Goal: Obtain resource: Download file/media

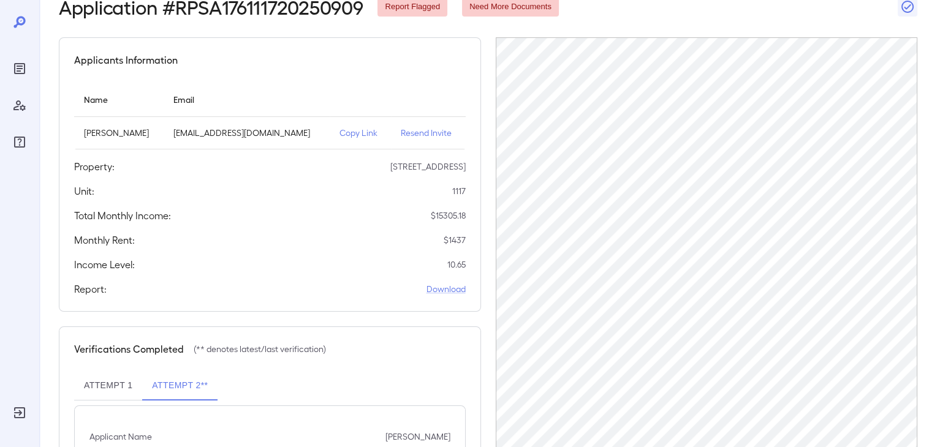
scroll to position [66, 0]
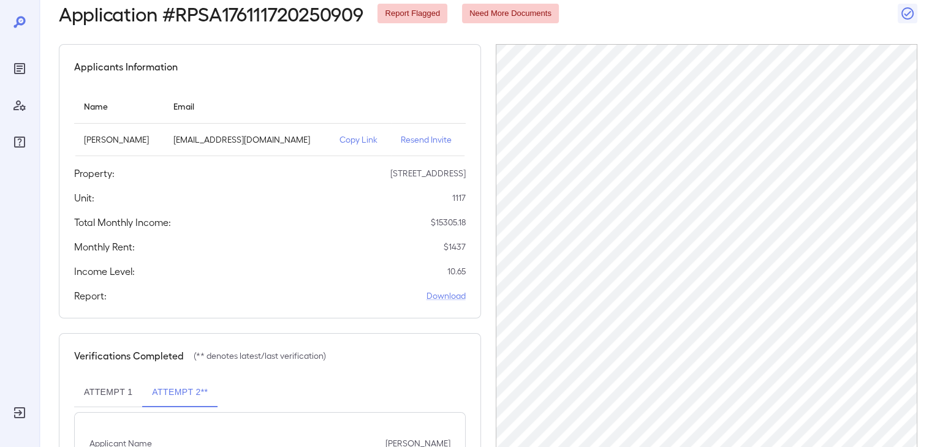
click at [110, 399] on button "Attempt 1" at bounding box center [108, 392] width 68 height 29
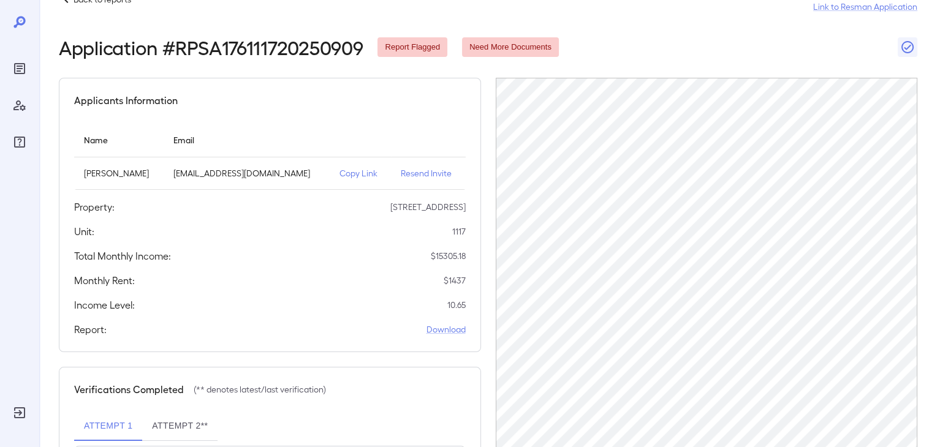
scroll to position [32, 0]
click at [425, 323] on div "Report: Download" at bounding box center [270, 330] width 392 height 15
click at [428, 329] on link "Download" at bounding box center [445, 330] width 39 height 12
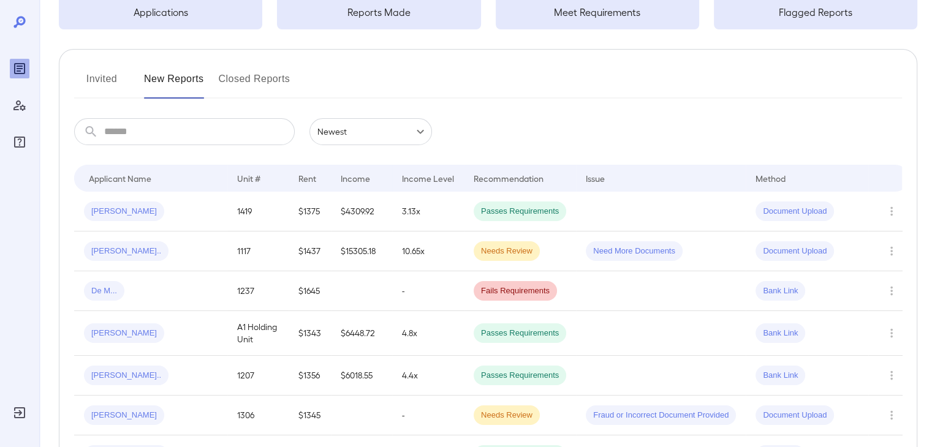
scroll to position [102, 0]
click at [202, 255] on div "[PERSON_NAME].." at bounding box center [151, 252] width 134 height 20
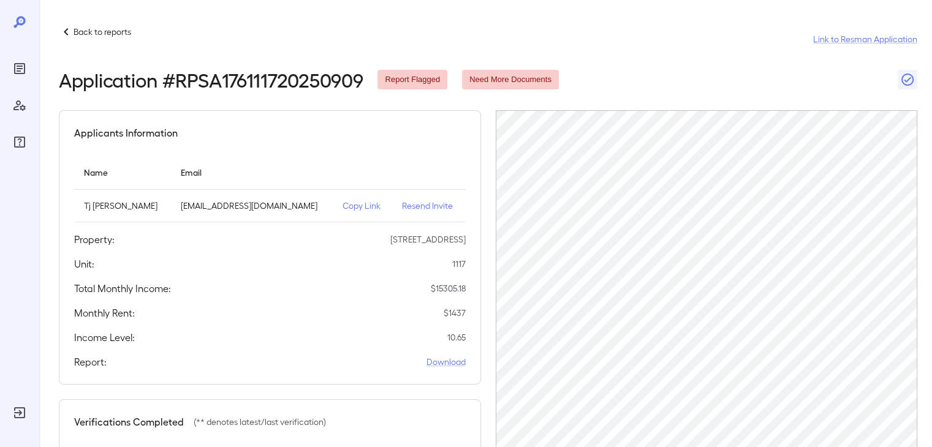
scroll to position [233, 0]
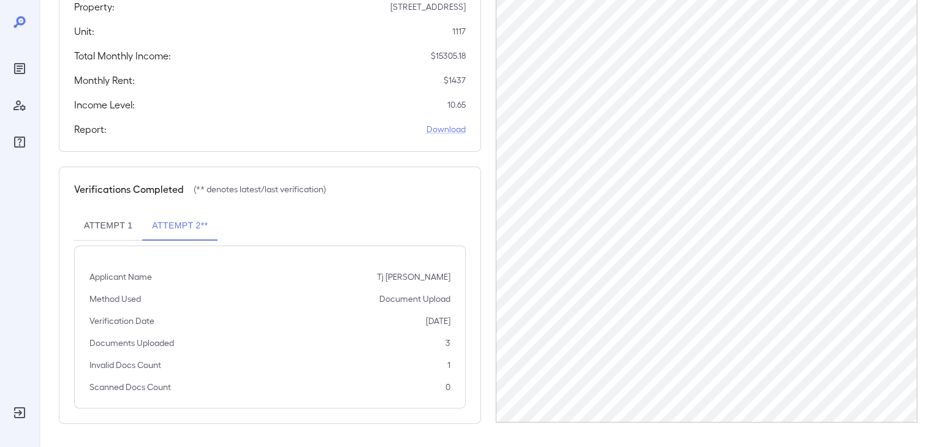
click at [103, 235] on button "Attempt 1" at bounding box center [108, 225] width 68 height 29
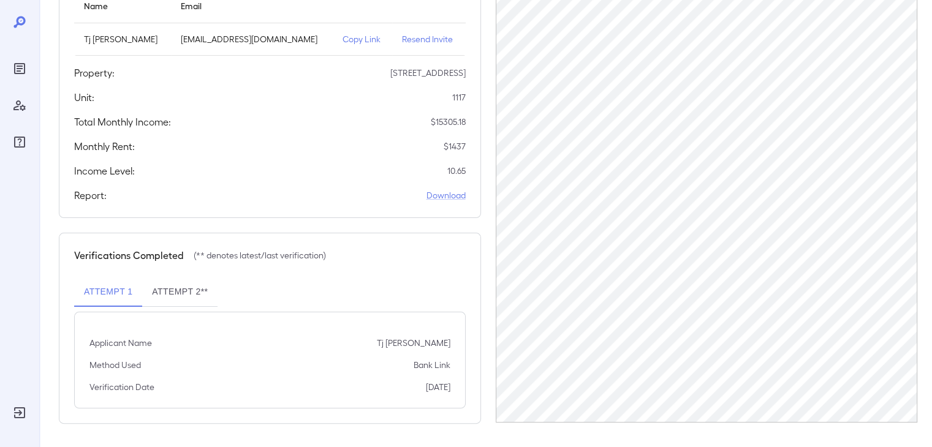
click at [189, 294] on button "Attempt 2**" at bounding box center [179, 292] width 75 height 29
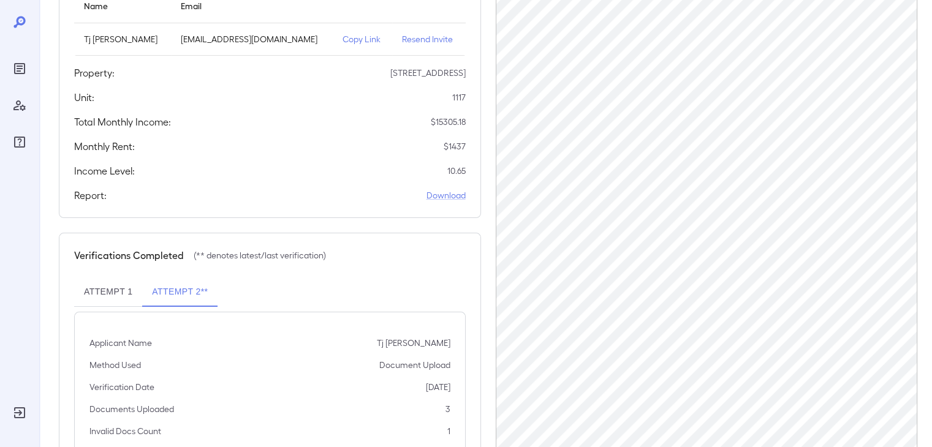
click at [108, 287] on button "Attempt 1" at bounding box center [108, 292] width 68 height 29
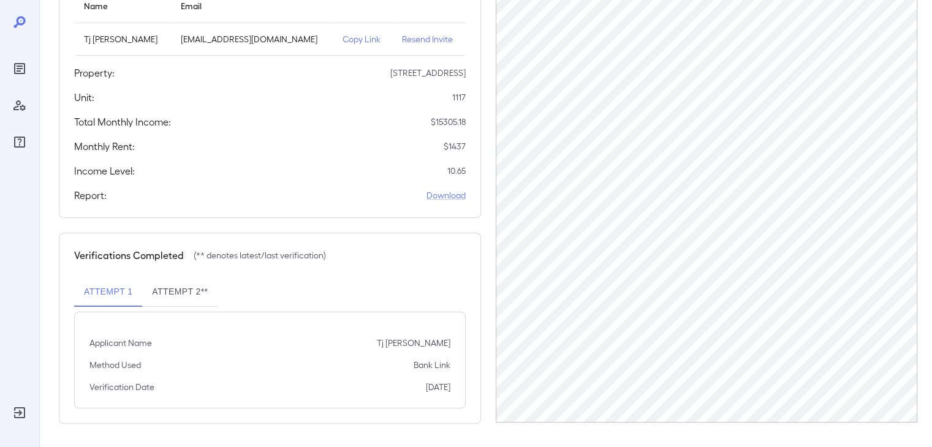
click at [154, 286] on button "Attempt 2**" at bounding box center [179, 292] width 75 height 29
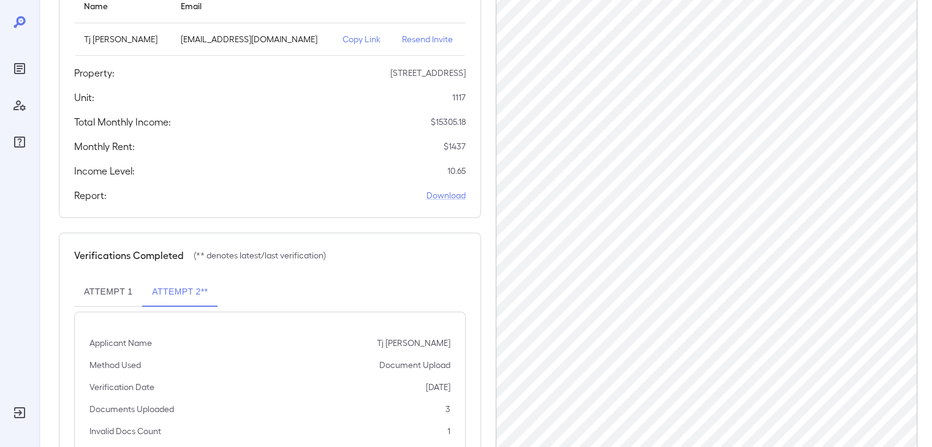
scroll to position [233, 0]
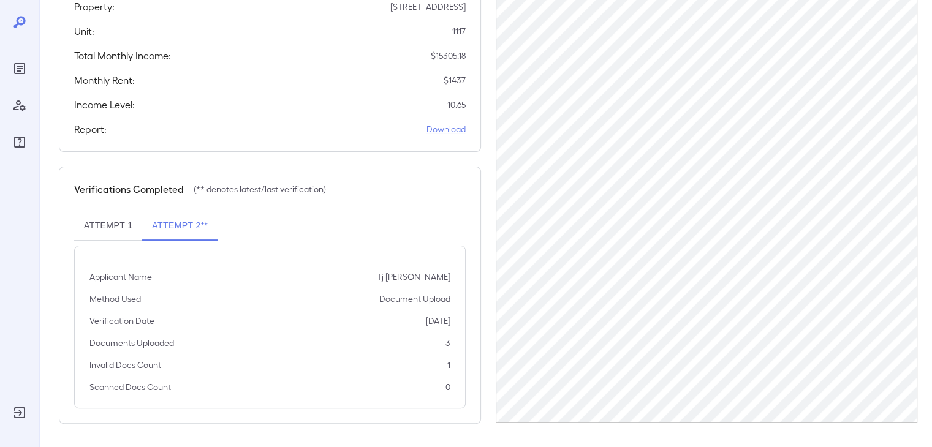
click at [95, 231] on button "Attempt 1" at bounding box center [108, 225] width 68 height 29
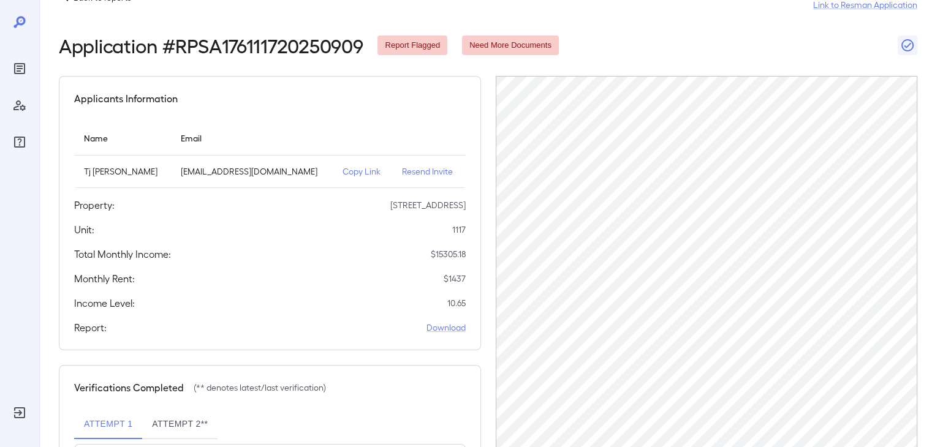
scroll to position [167, 0]
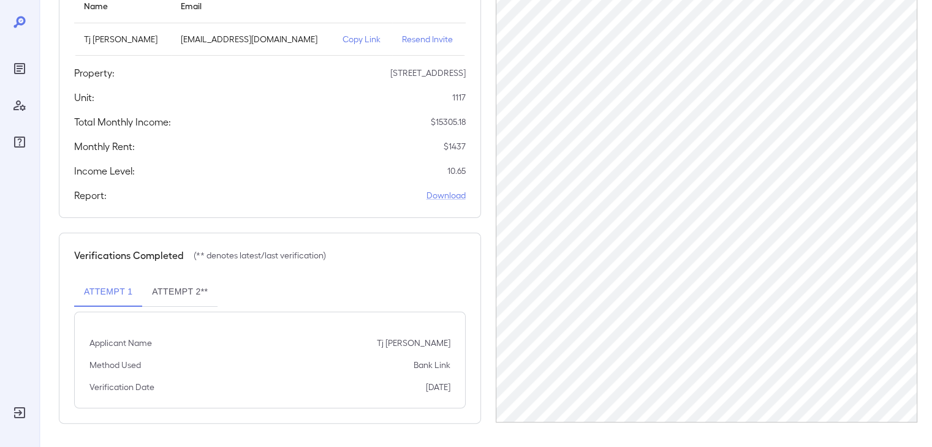
click at [204, 292] on button "Attempt 2**" at bounding box center [179, 292] width 75 height 29
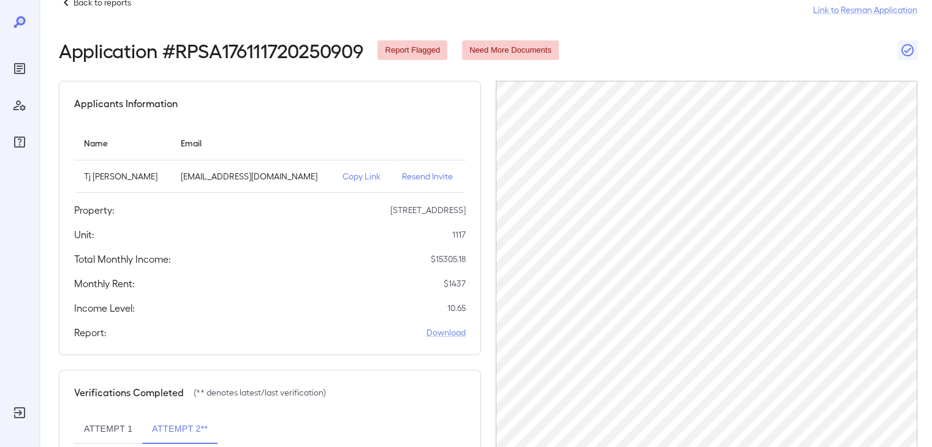
scroll to position [0, 0]
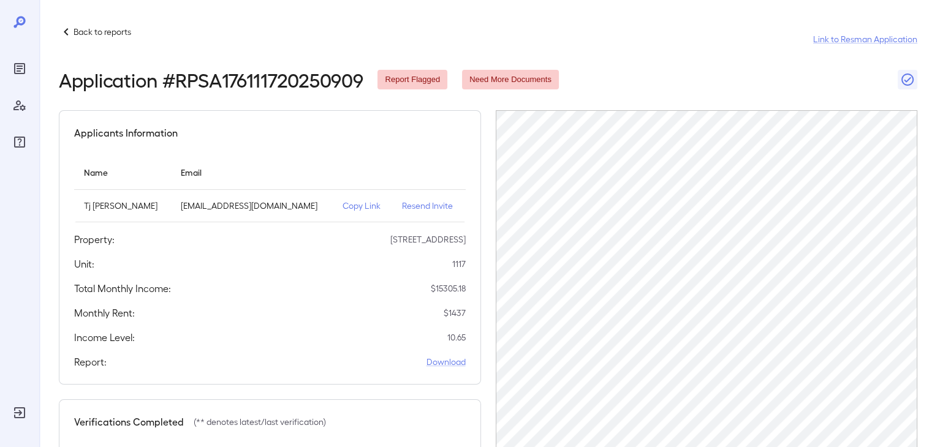
click at [343, 203] on p "Copy Link" at bounding box center [363, 206] width 40 height 12
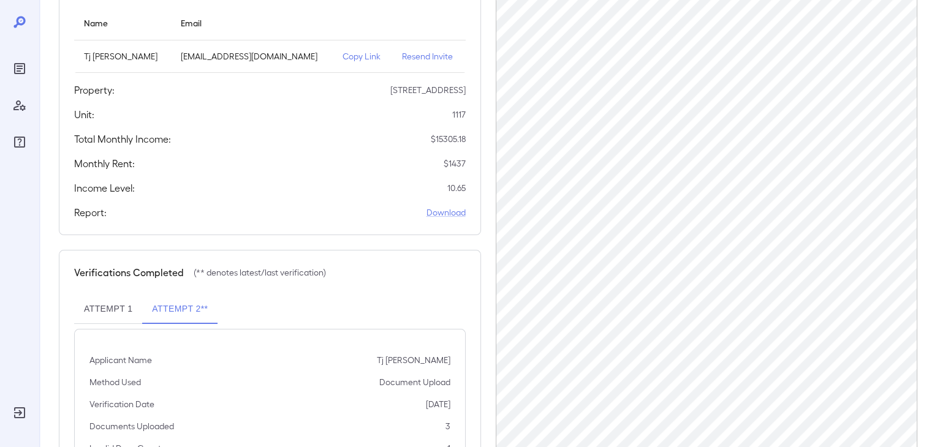
scroll to position [156, 0]
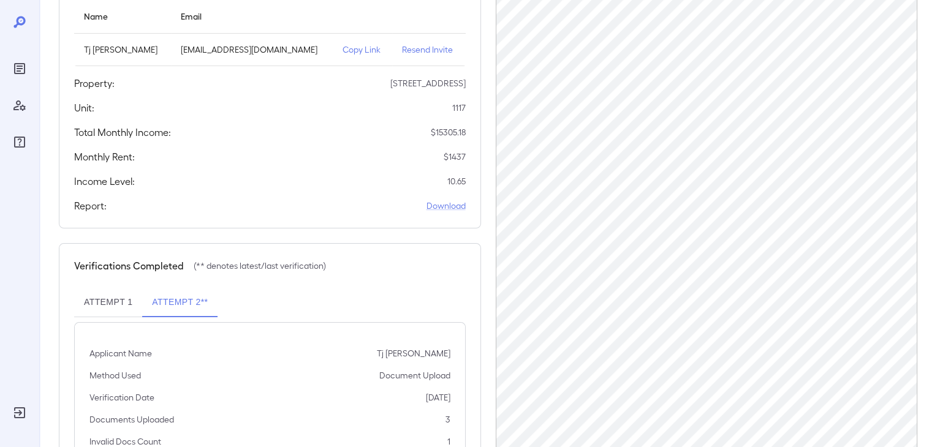
click at [104, 302] on button "Attempt 1" at bounding box center [108, 302] width 68 height 29
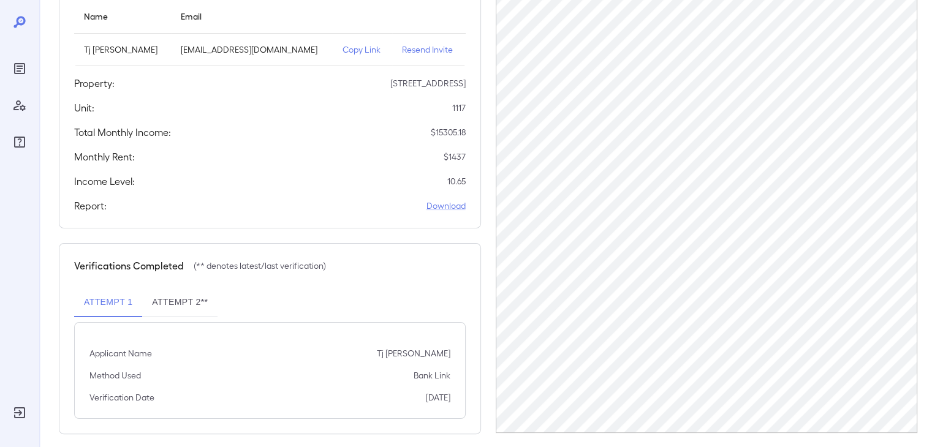
click at [161, 296] on button "Attempt 2**" at bounding box center [179, 302] width 75 height 29
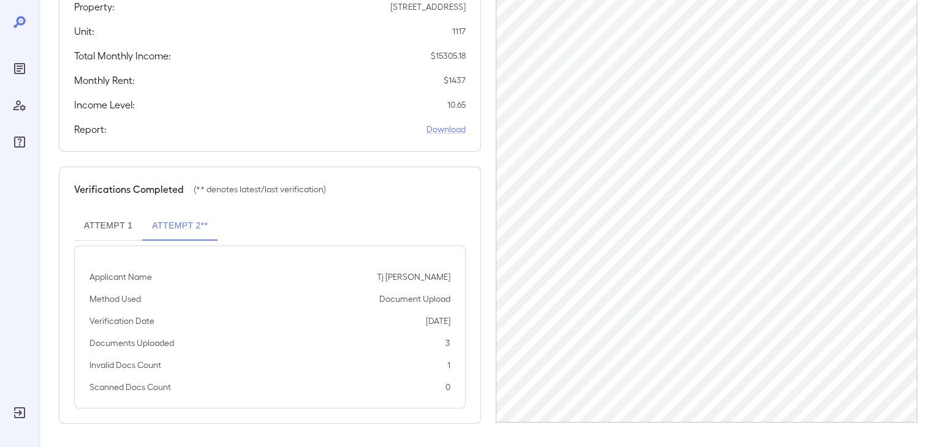
scroll to position [0, 0]
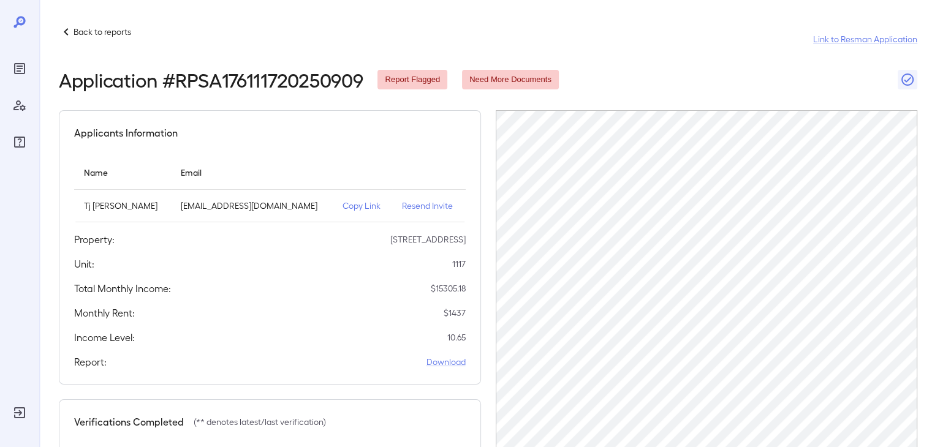
click at [25, 72] on icon "Reports" at bounding box center [19, 68] width 11 height 11
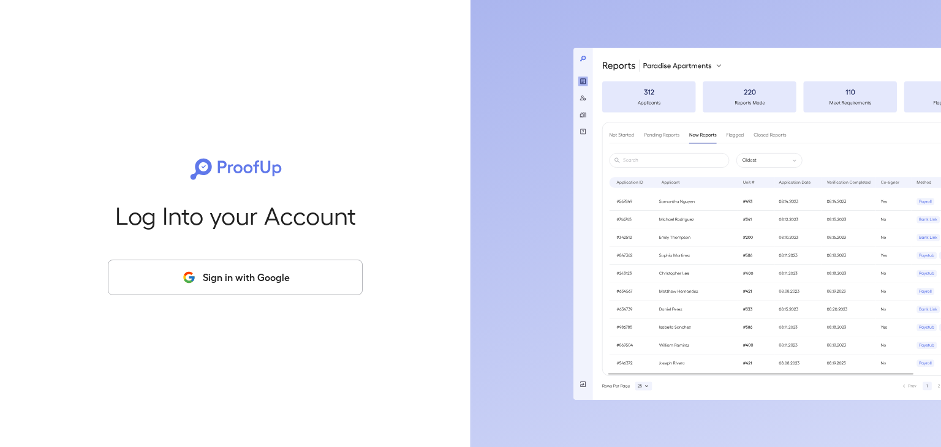
click at [263, 270] on button "Sign in with Google" at bounding box center [235, 278] width 255 height 36
